Goal: Check status: Check status

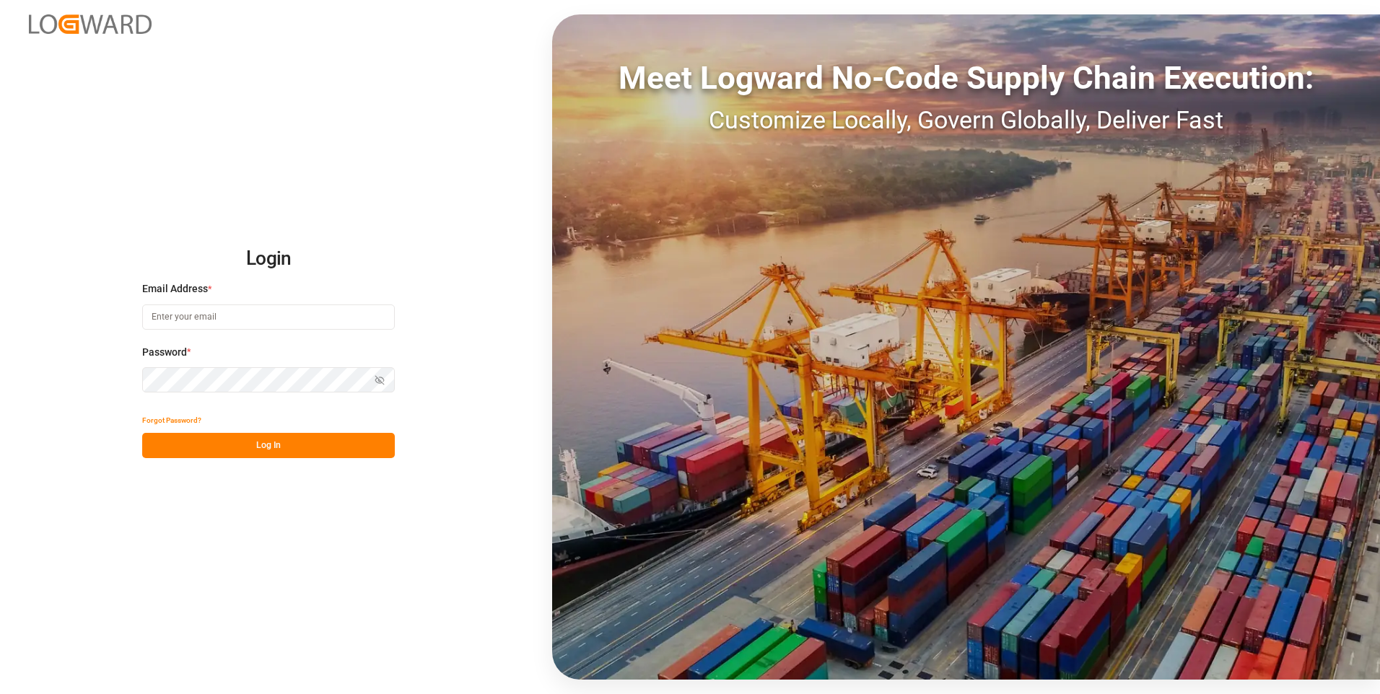
type input "[PERSON_NAME][EMAIL_ADDRESS][PERSON_NAME][DOMAIN_NAME]"
click at [341, 442] on button "Log In" at bounding box center [268, 445] width 253 height 25
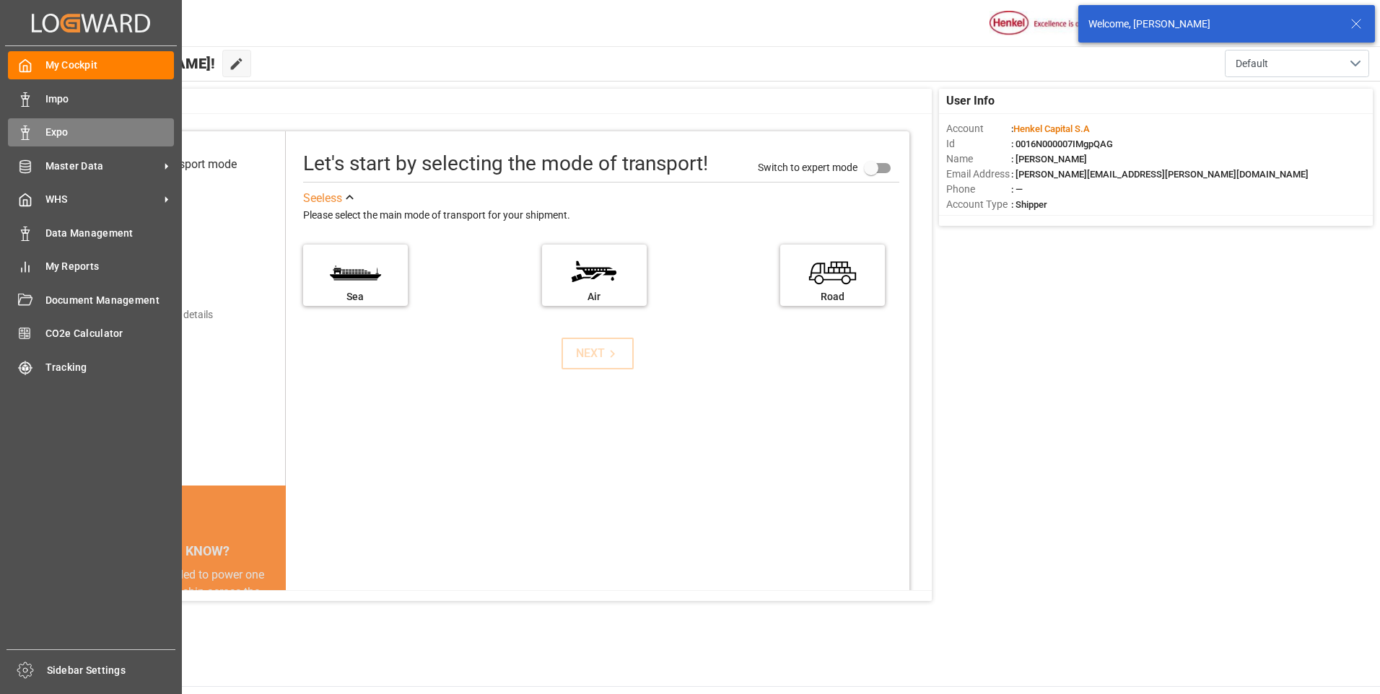
click at [25, 130] on icon at bounding box center [25, 133] width 14 height 14
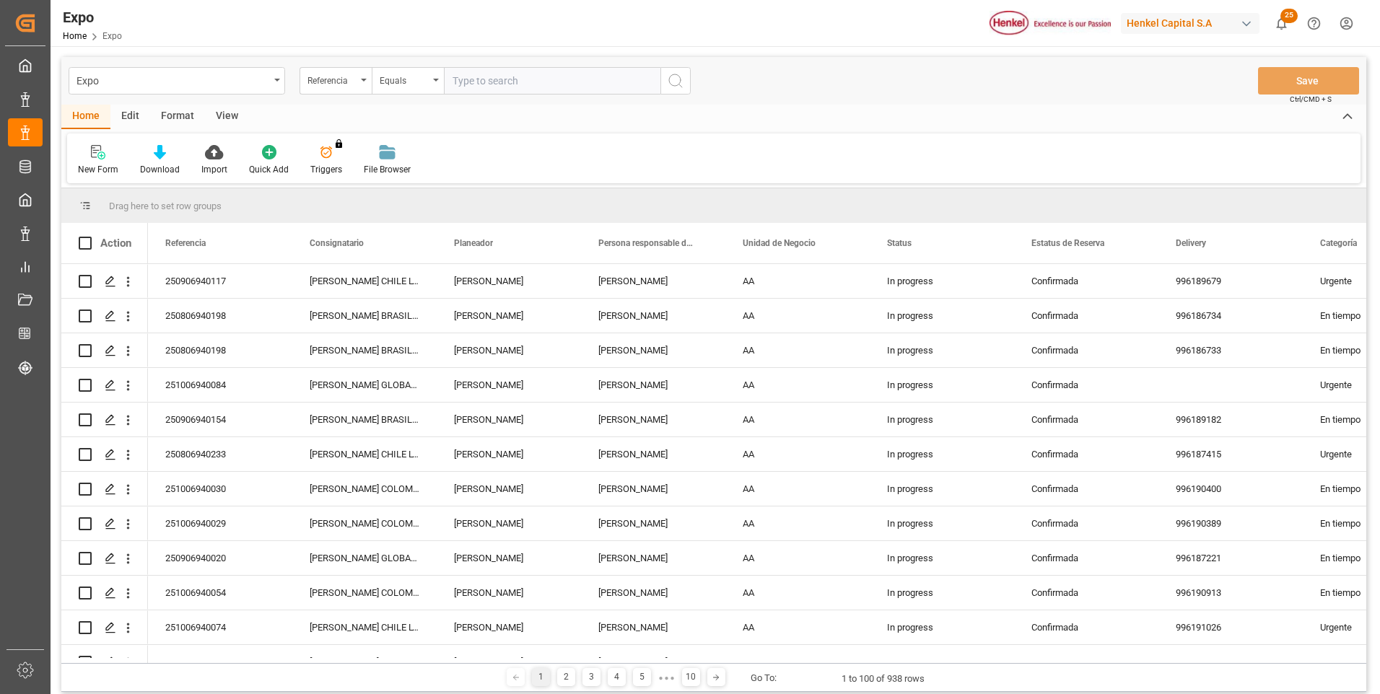
click at [546, 81] on input "text" at bounding box center [552, 80] width 216 height 27
click at [362, 75] on div "Referencia" at bounding box center [335, 80] width 72 height 27
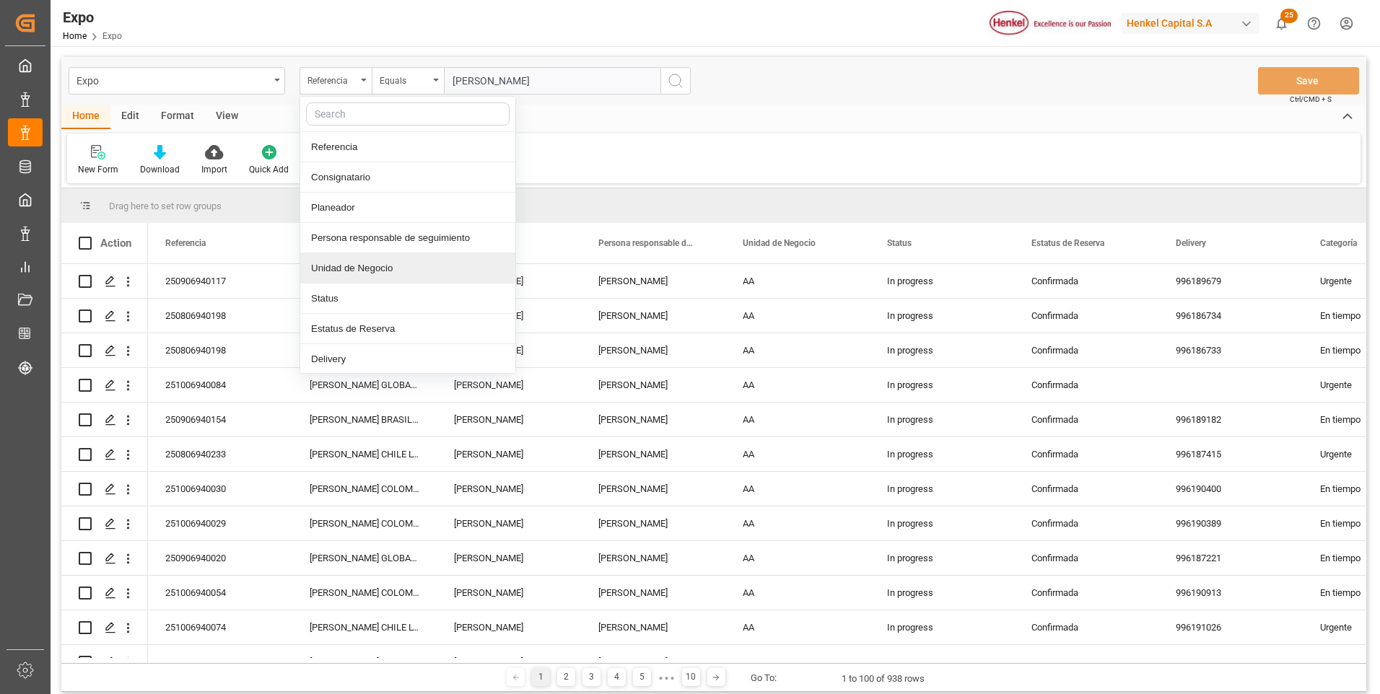
click at [514, 82] on input "[PERSON_NAME]" at bounding box center [552, 80] width 216 height 27
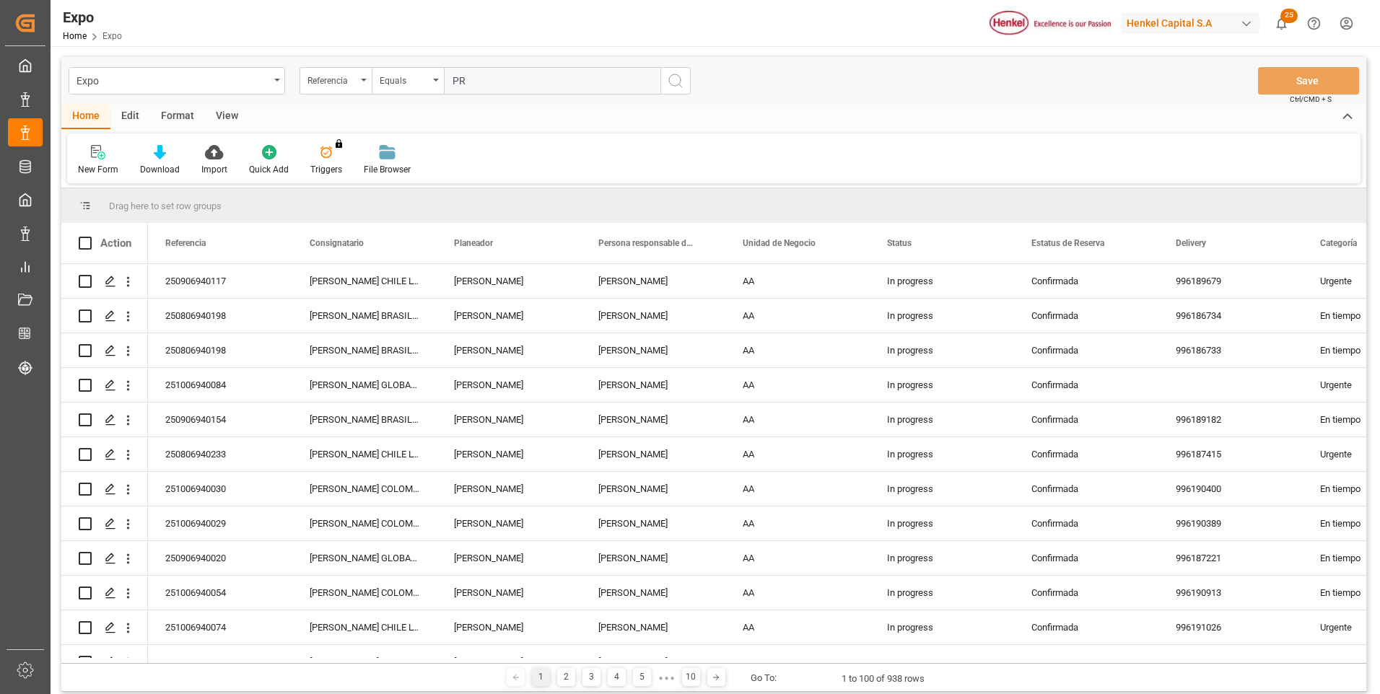
type input "P"
paste input "2503514"
type input "2503514"
click at [357, 83] on div "Referencia" at bounding box center [335, 80] width 72 height 27
type input "IDH"
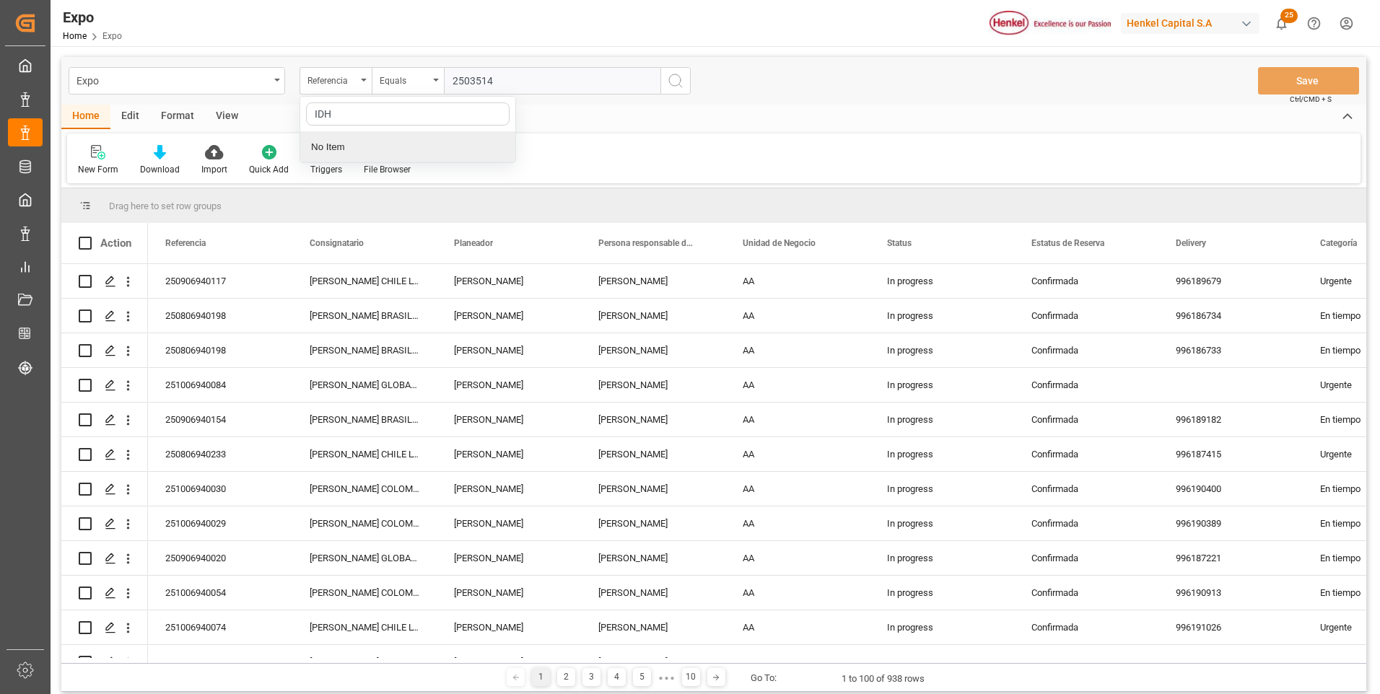
click at [356, 141] on div "IDH No Item" at bounding box center [407, 129] width 216 height 67
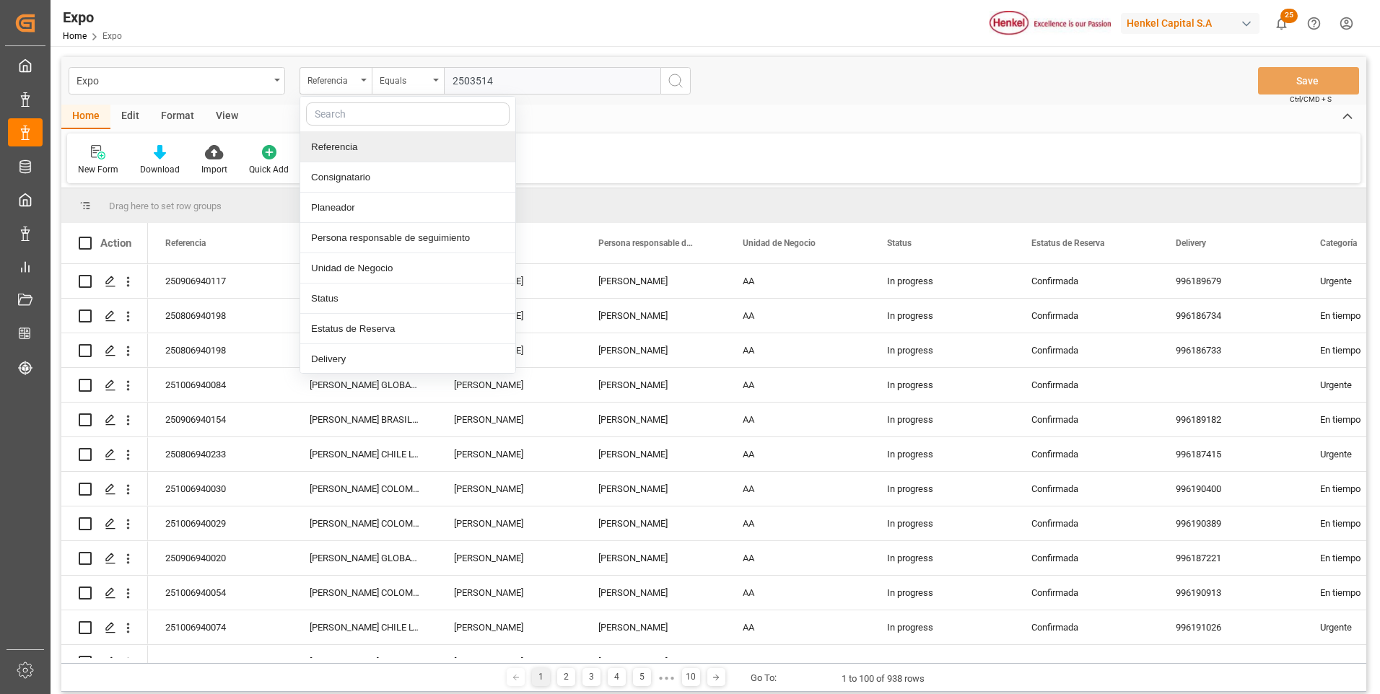
click at [683, 86] on icon "search button" at bounding box center [675, 80] width 17 height 17
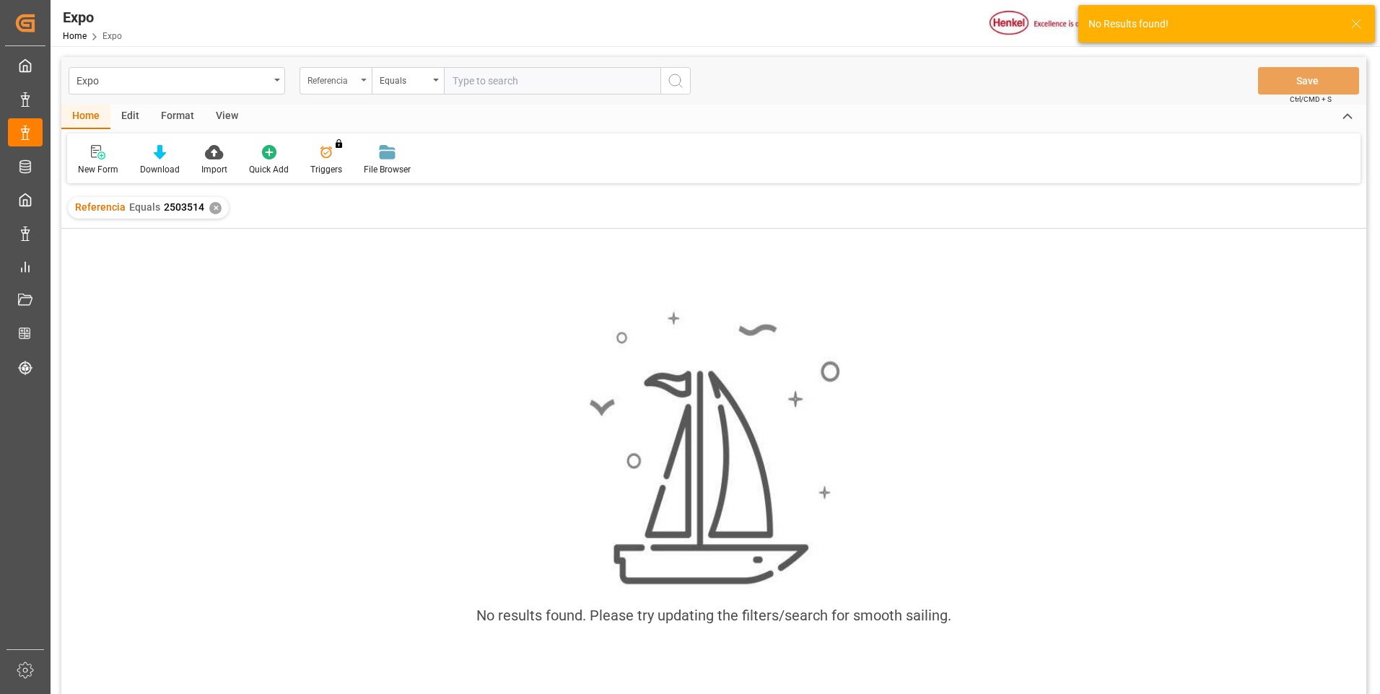
click at [359, 78] on div "Referencia" at bounding box center [335, 80] width 72 height 27
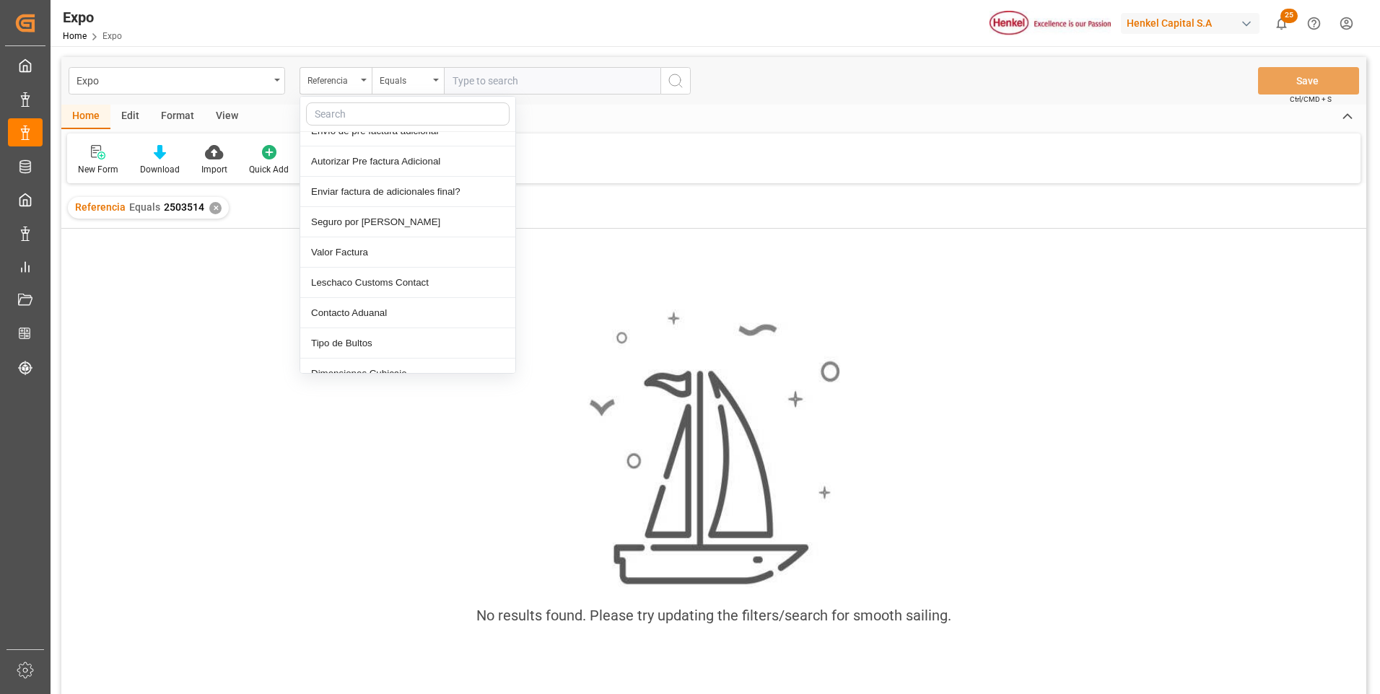
scroll to position [3463, 0]
